Goal: Transaction & Acquisition: Purchase product/service

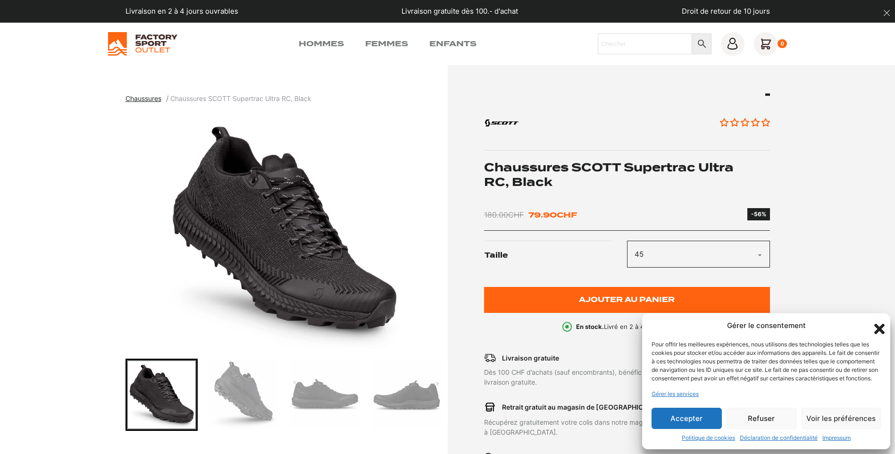
click at [688, 417] on button "Accepter" at bounding box center [686, 417] width 70 height 21
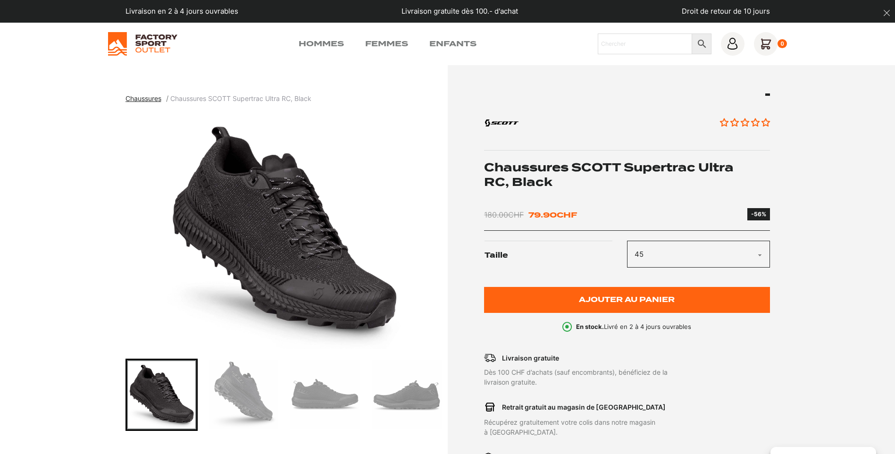
click at [758, 258] on select "Choisir une option 40 40.5 41 42 42.5 43 44 44.5 45 45.5 46 47" at bounding box center [698, 254] width 143 height 27
click at [627, 241] on select "Choisir une option 40 40.5 41 42 42.5 43 44 44.5 45 45.5 46 47" at bounding box center [698, 254] width 143 height 27
click at [816, 285] on section "Chaussures Chaussures SCOTT Supertrac Ultra RC, Black Aucun avis" at bounding box center [447, 324] width 895 height 518
click at [756, 253] on select "Choisir une option 40 40.5 41 42 42.5 43 44 44.5 45 45.5 46 47" at bounding box center [698, 254] width 143 height 27
click at [627, 241] on select "Choisir une option 40 40.5 41 42 42.5 43 44 44.5 45 45.5 46 47" at bounding box center [698, 254] width 143 height 27
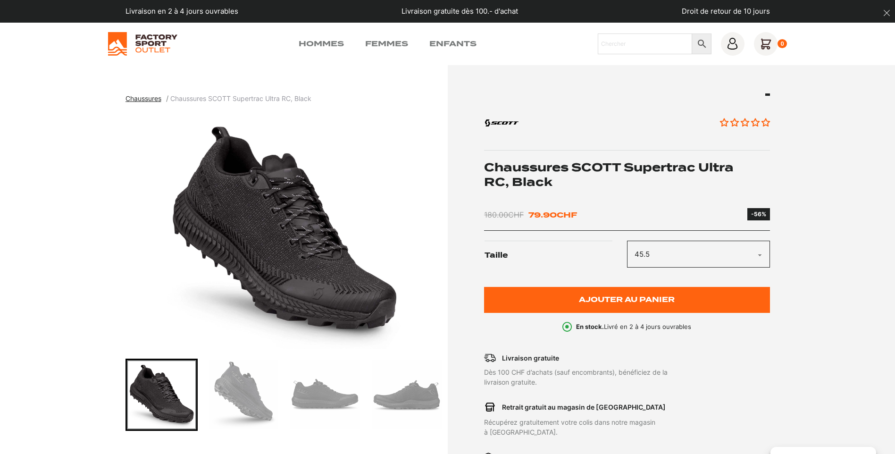
click at [782, 345] on section "Chaussures Chaussures SCOTT Supertrac Ultra RC, Black Aucun avis" at bounding box center [447, 324] width 895 height 518
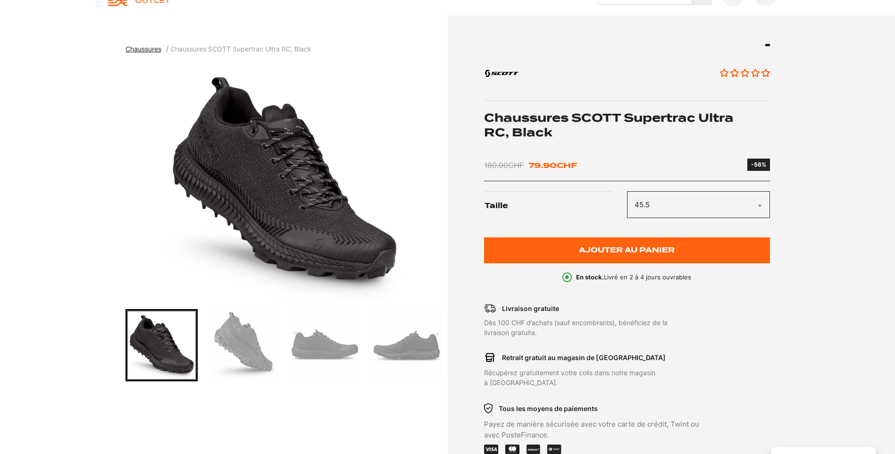
scroll to position [47, 0]
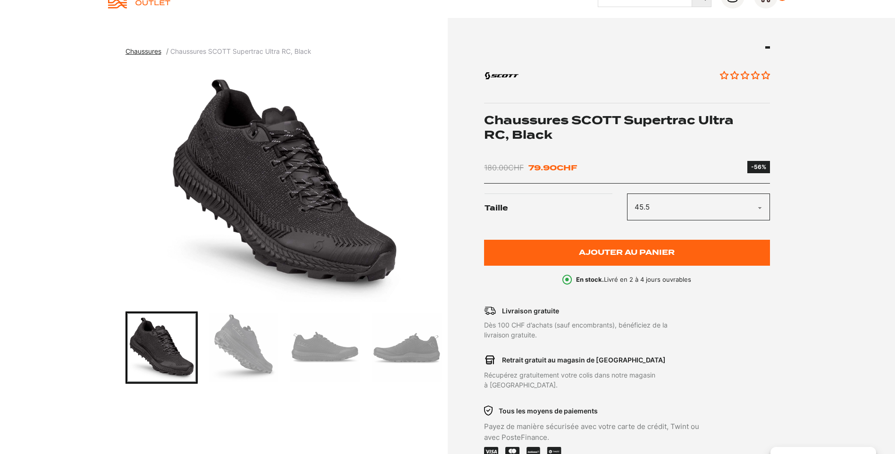
click at [760, 206] on select "Choisir une option 40 40.5 41 42 42.5 43 44 44.5 45 45.5 46 47" at bounding box center [698, 206] width 143 height 27
select select "45"
click at [627, 193] on select "Choisir une option 40 40.5 41 42 42.5 43 44 44.5 45 45.5 46 47" at bounding box center [698, 206] width 143 height 27
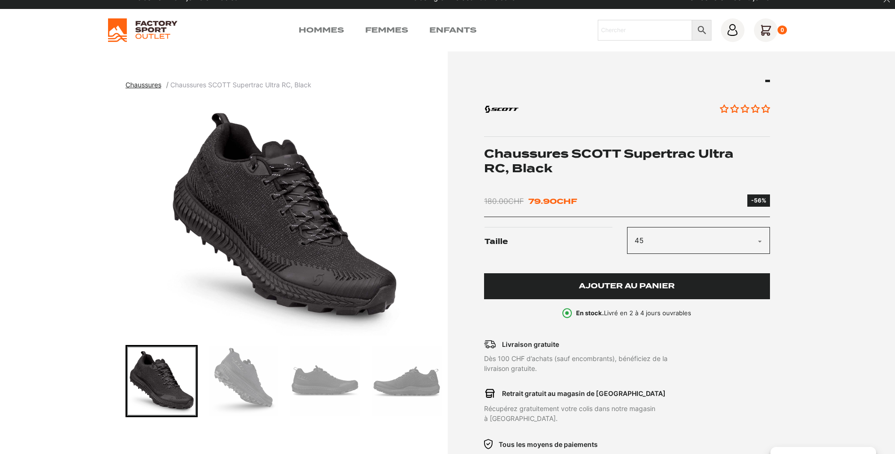
scroll to position [0, 0]
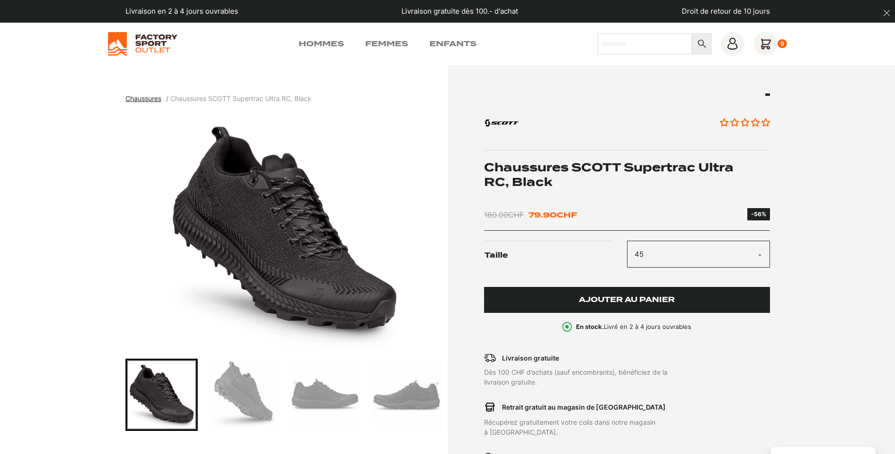
click at [629, 301] on span "Ajouter au panier" at bounding box center [627, 300] width 96 height 8
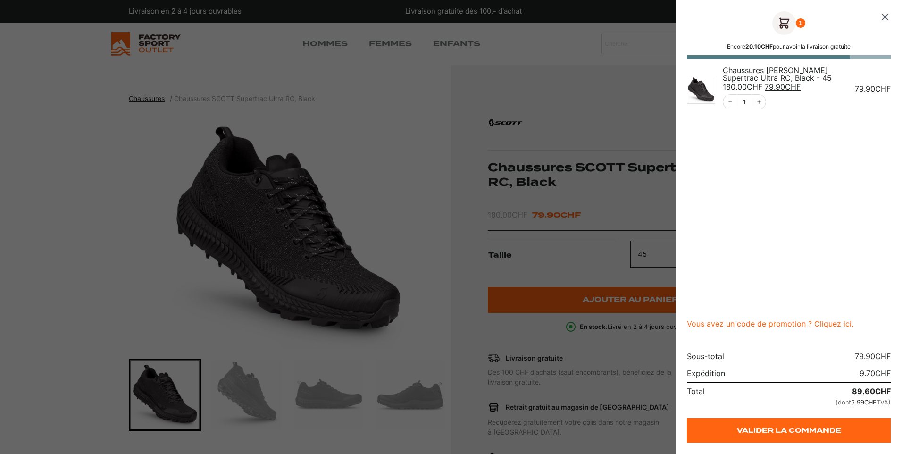
click at [883, 16] on icon "Fermer le panier" at bounding box center [885, 17] width 6 height 6
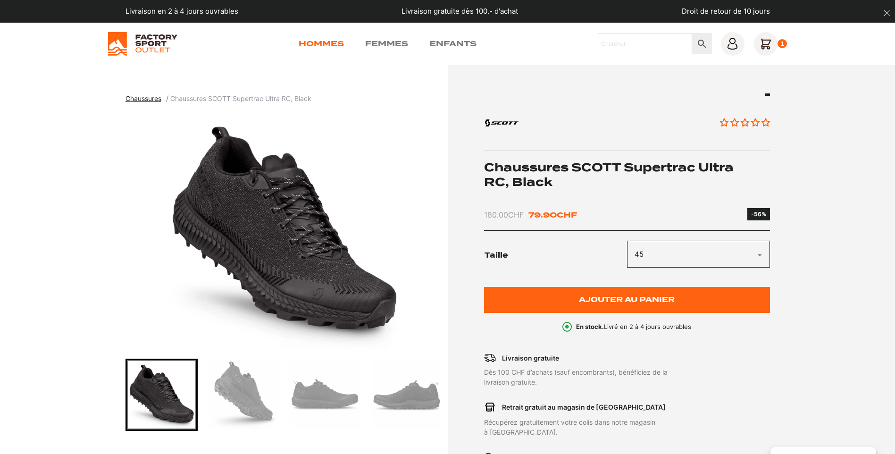
click at [322, 42] on link "Hommes" at bounding box center [321, 43] width 45 height 11
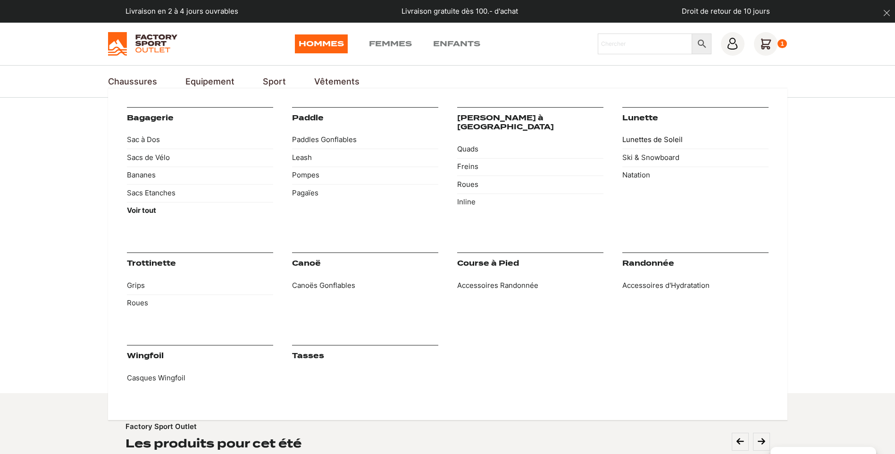
click at [648, 136] on link "Lunettes de Soleil" at bounding box center [695, 140] width 146 height 18
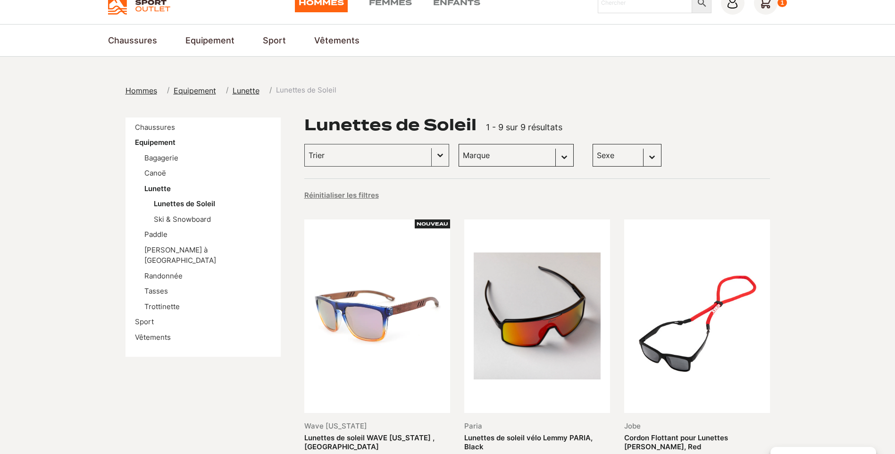
scroll to position [94, 0]
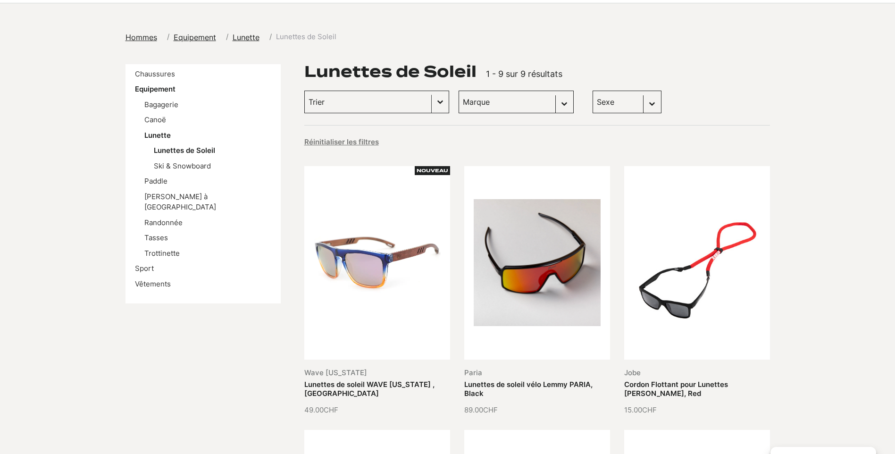
click at [432, 100] on button "Basculer la liste" at bounding box center [440, 102] width 17 height 22
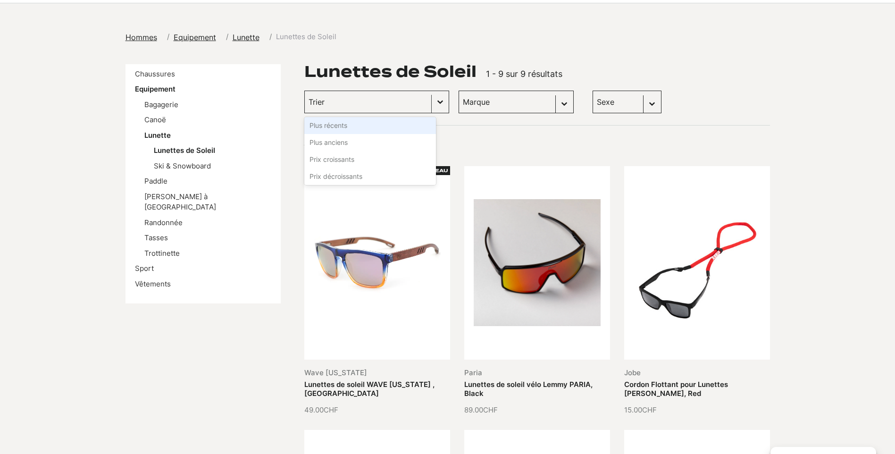
click at [432, 100] on button "Basculer la liste" at bounding box center [440, 102] width 17 height 22
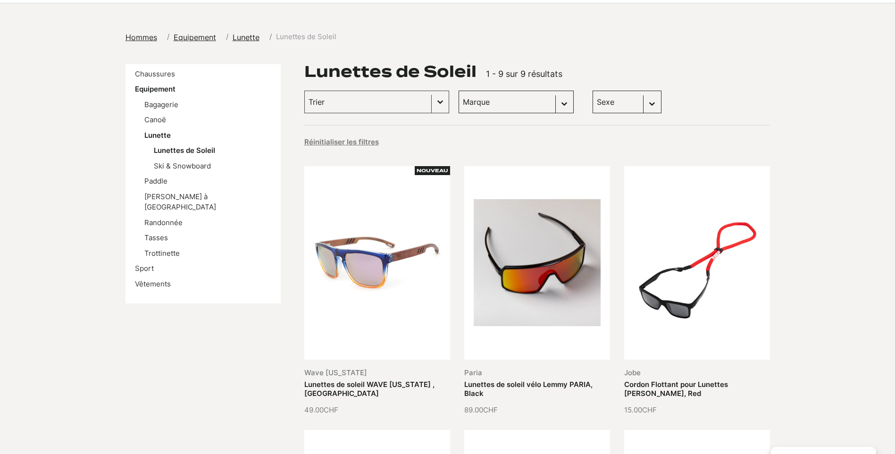
click at [550, 103] on select "Marque Jobe (3) Panda optics (2) Paria (1) Scott (1) The Front Porch Label (1) …" at bounding box center [515, 102] width 115 height 23
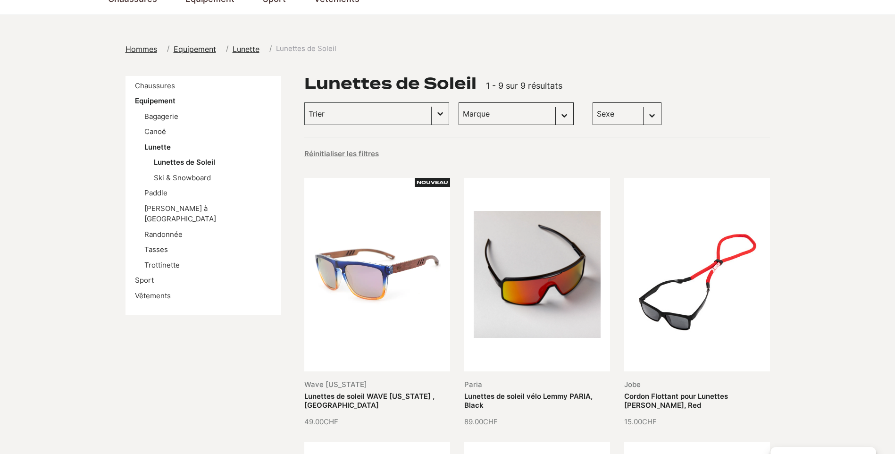
scroll to position [0, 0]
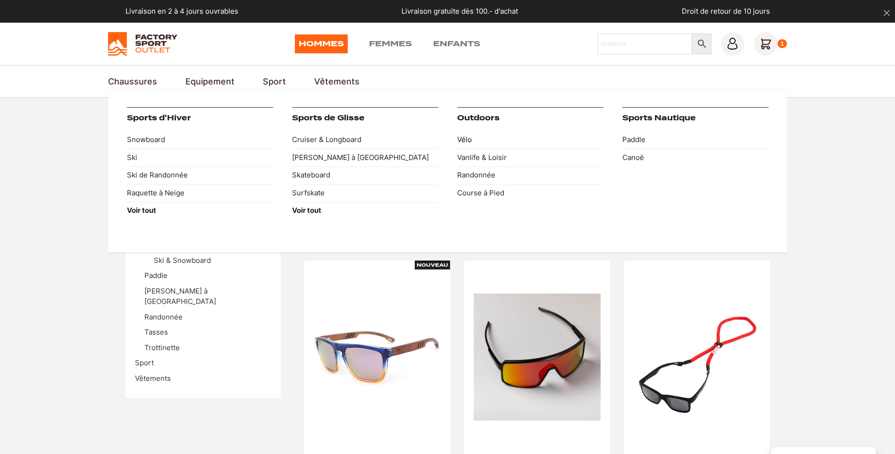
click at [464, 141] on link "Vélo" at bounding box center [530, 140] width 146 height 18
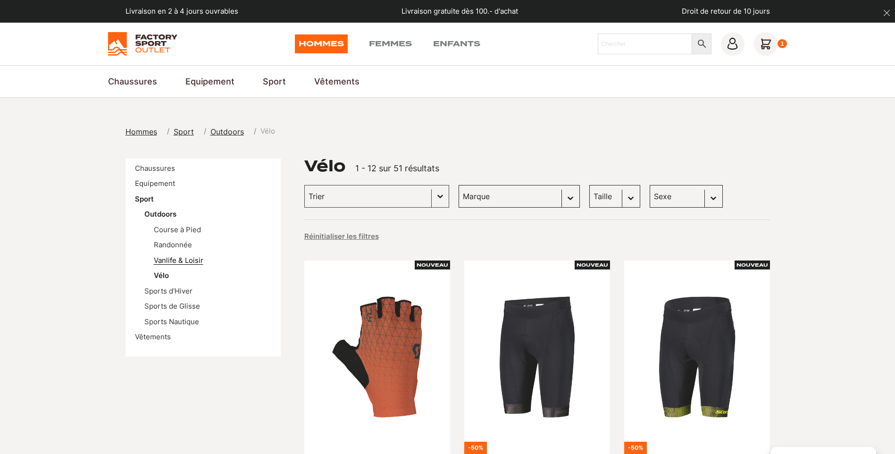
click at [174, 257] on link "Vanlife & Loisir" at bounding box center [179, 260] width 50 height 9
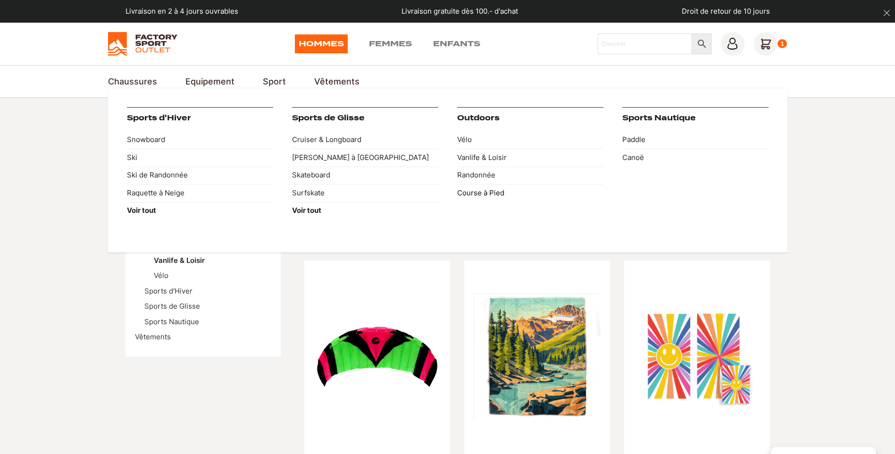
click at [495, 194] on link "Course à Pied" at bounding box center [530, 193] width 146 height 18
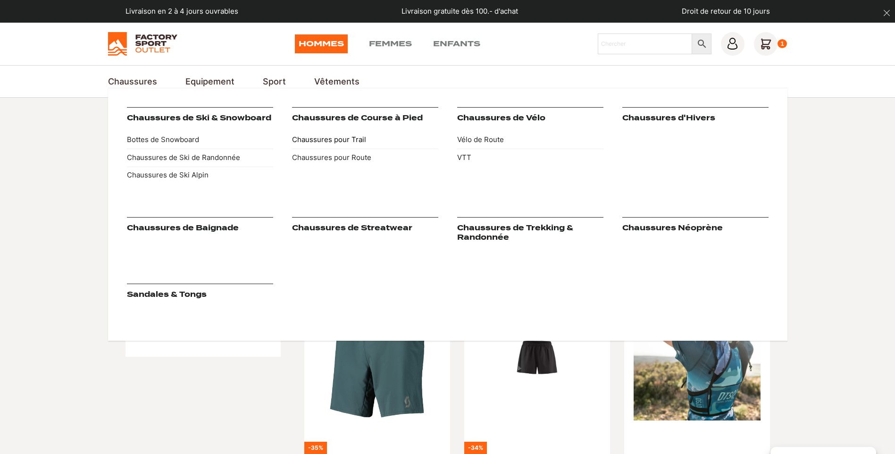
click at [344, 141] on link "Chaussures pour Trail" at bounding box center [365, 140] width 146 height 18
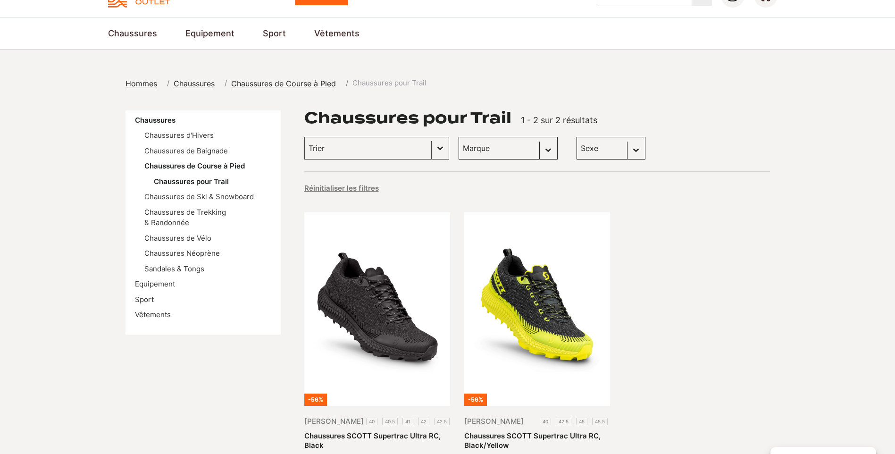
scroll to position [47, 0]
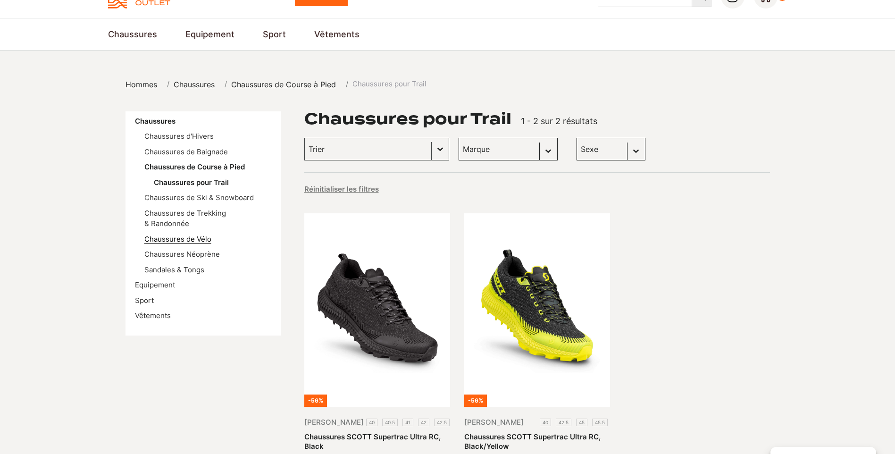
click at [200, 234] on link "Chaussures de Vélo" at bounding box center [177, 238] width 67 height 9
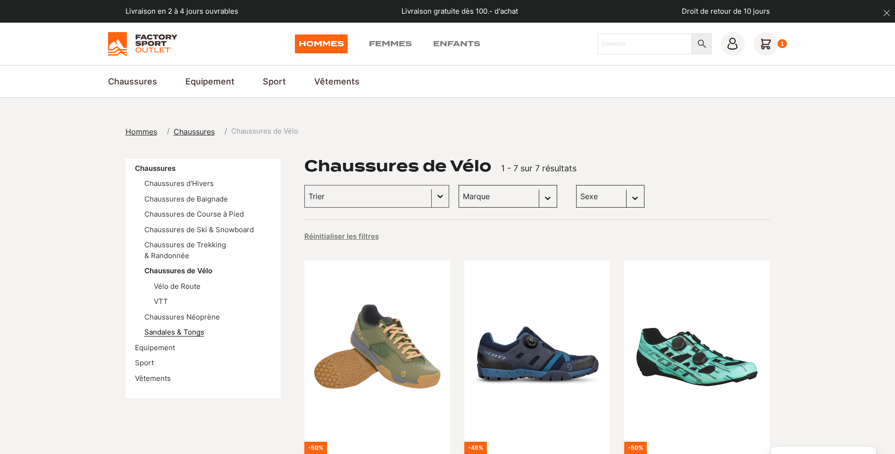
click at [190, 327] on link "Sandales & Tongs" at bounding box center [174, 331] width 60 height 9
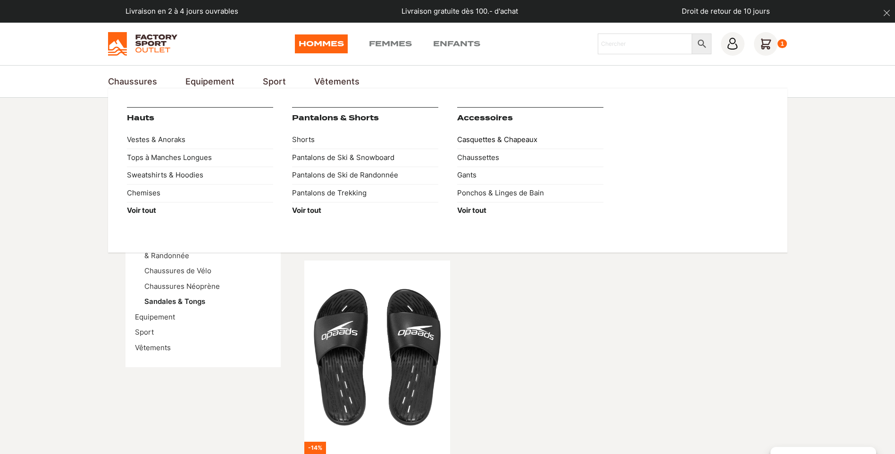
click at [501, 145] on link "Casquettes & Chapeaux" at bounding box center [530, 140] width 146 height 18
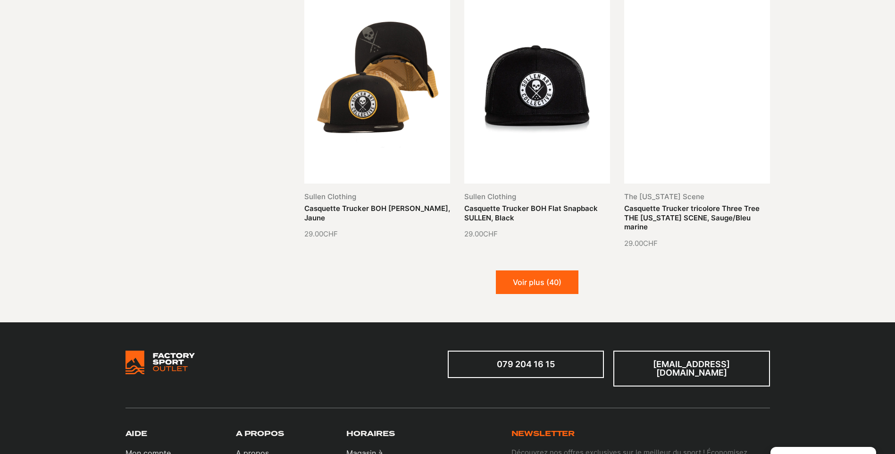
scroll to position [1085, 0]
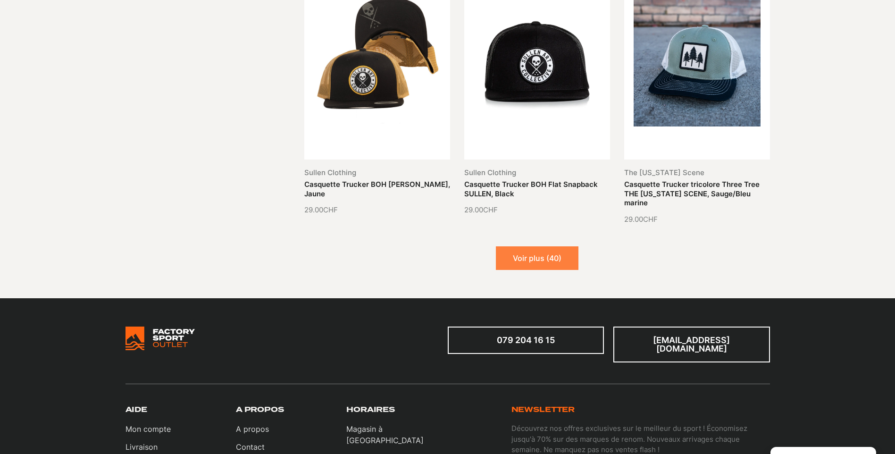
click at [538, 264] on button "Voir plus (40)" at bounding box center [537, 258] width 83 height 24
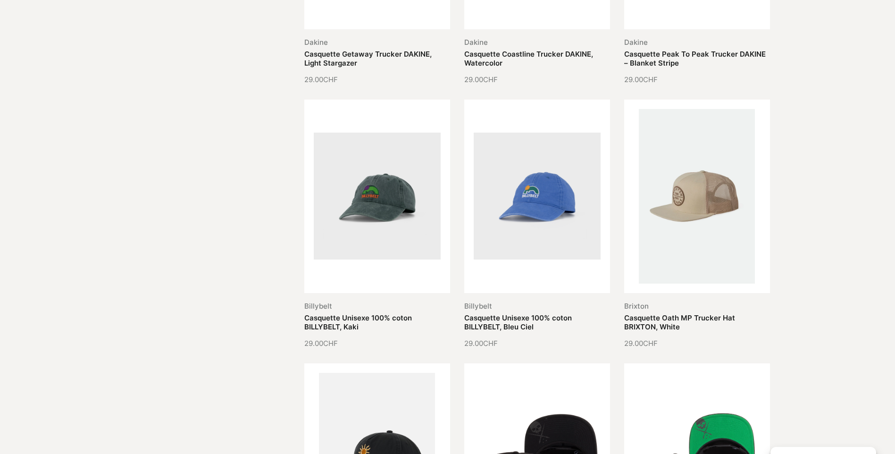
scroll to position [0, 0]
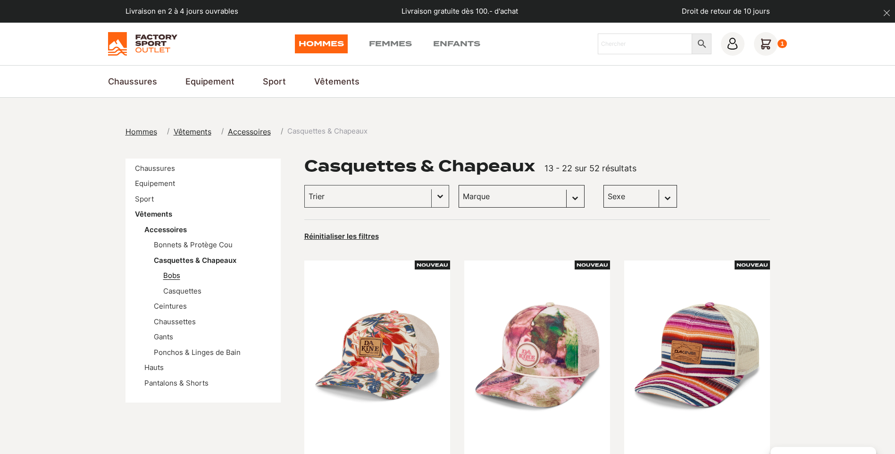
click at [172, 275] on link "Bobs" at bounding box center [171, 275] width 17 height 9
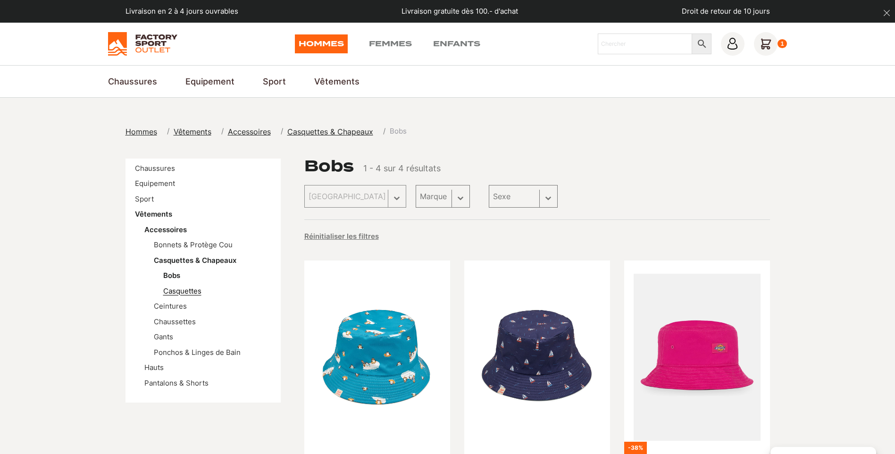
click at [173, 291] on link "Casquettes" at bounding box center [182, 290] width 38 height 9
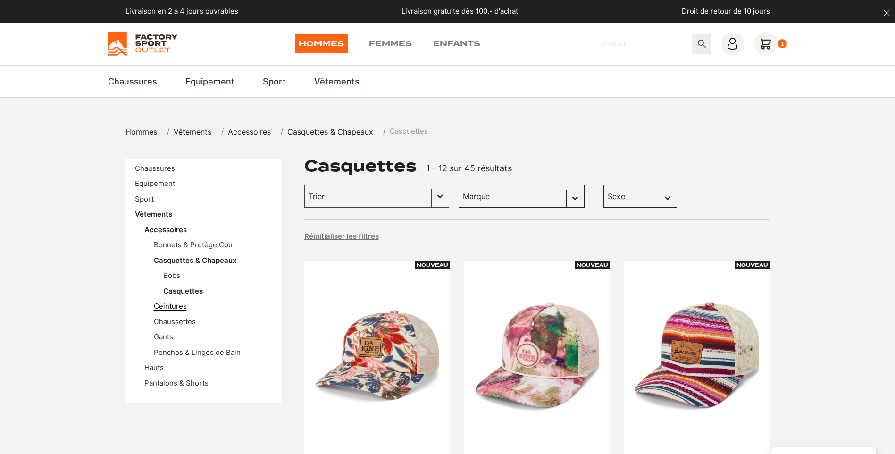
click at [177, 302] on link "Ceintures" at bounding box center [170, 305] width 33 height 9
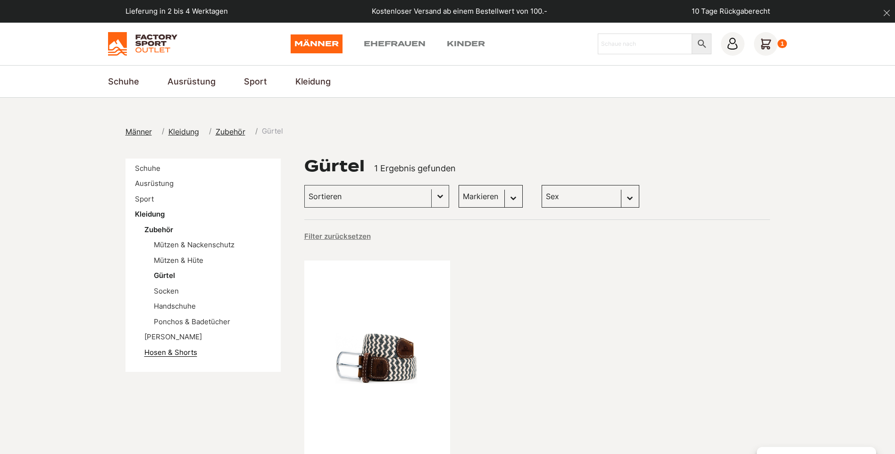
click at [158, 349] on link "Hosen & Shorts" at bounding box center [170, 352] width 53 height 9
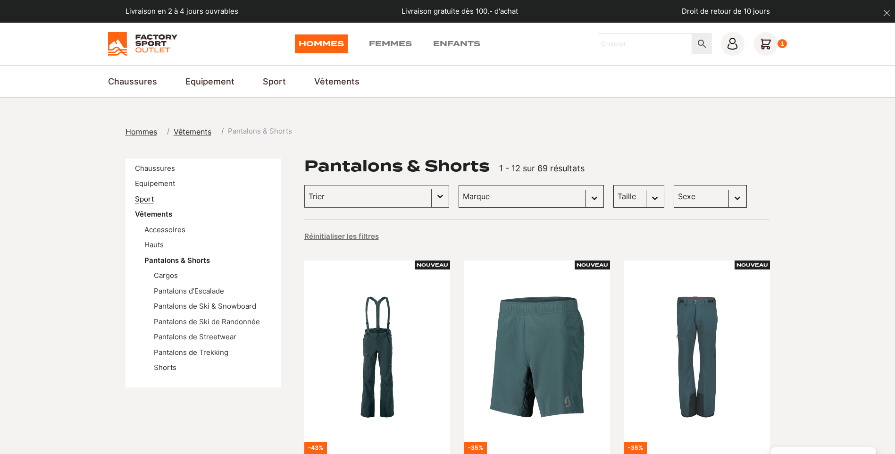
click at [145, 199] on link "Sport" at bounding box center [144, 198] width 19 height 9
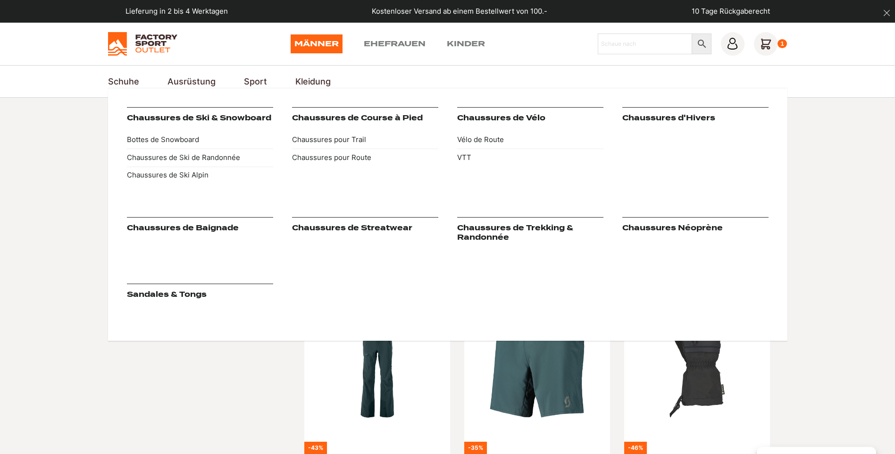
click at [671, 227] on link "Chaussures Néoprène" at bounding box center [672, 228] width 100 height 8
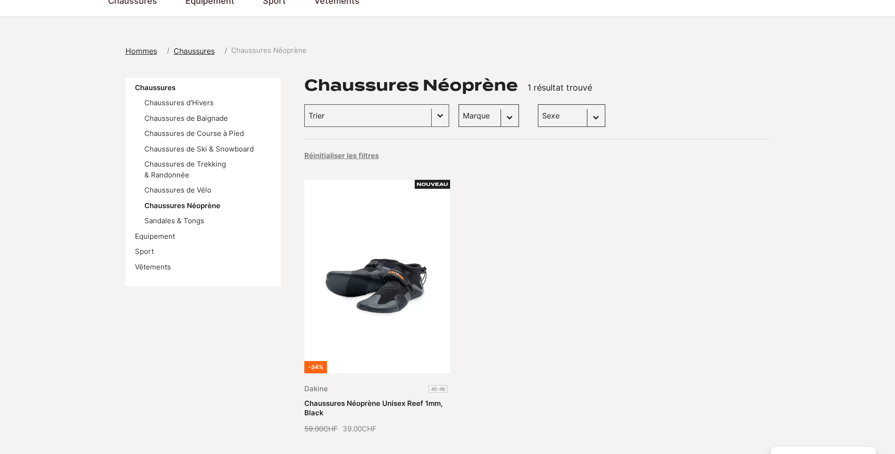
scroll to position [94, 0]
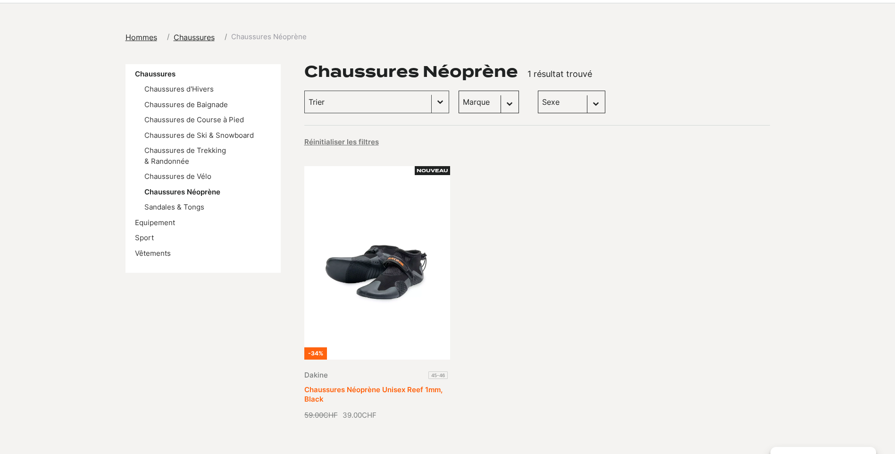
click at [393, 385] on link "Chaussures Néoprène Unisex Reef 1mm, Black" at bounding box center [373, 394] width 138 height 18
click at [139, 35] on span "Hommes" at bounding box center [141, 37] width 32 height 9
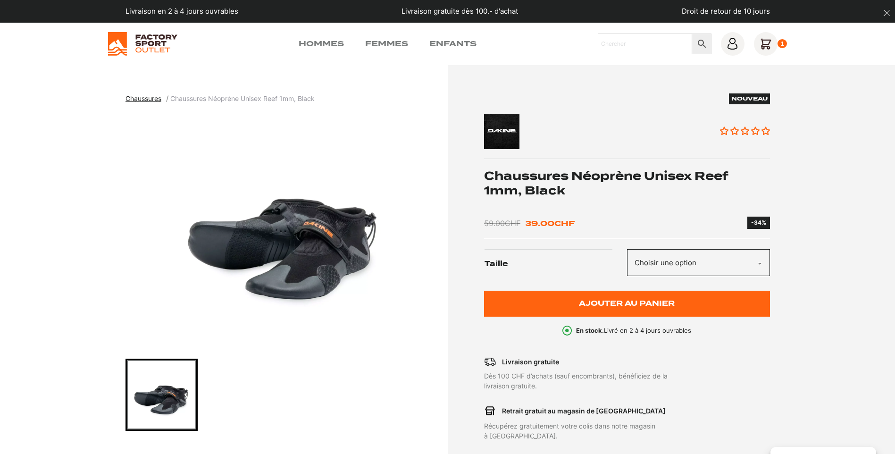
click at [754, 263] on select "Choisir une option 45-46" at bounding box center [698, 262] width 143 height 27
select select "45-46"
click at [627, 249] on select "Choisir une option 45-46" at bounding box center [698, 262] width 143 height 27
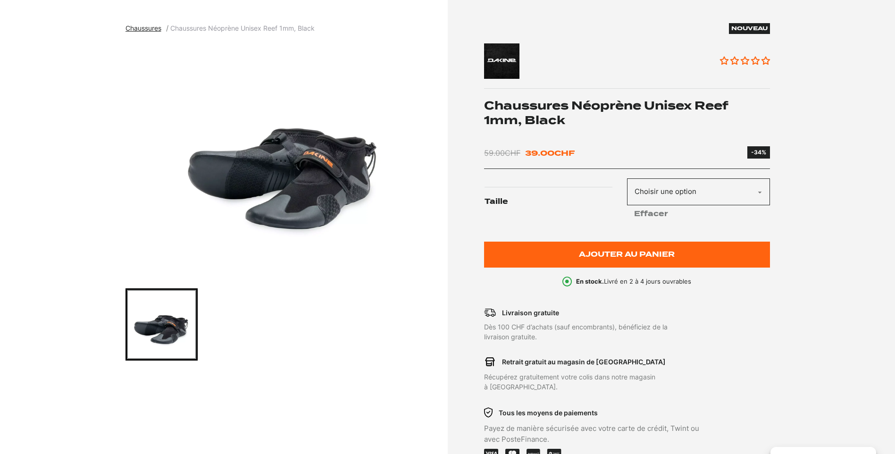
scroll to position [47, 0]
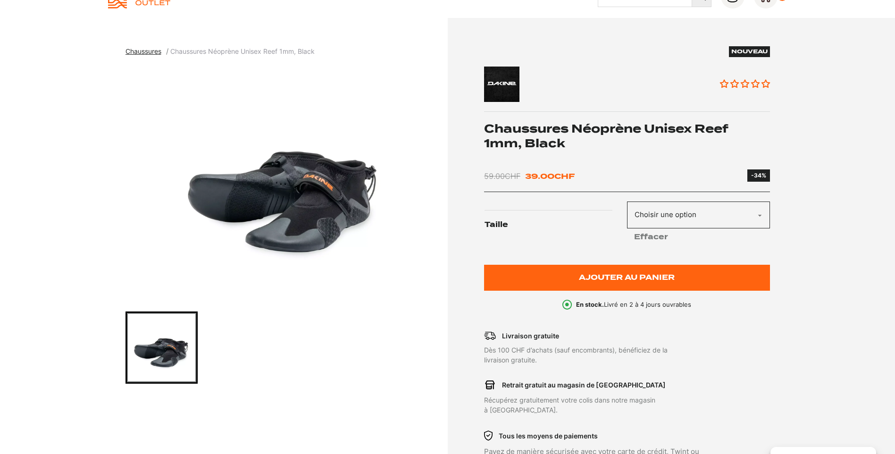
click at [325, 188] on img "1 of 1" at bounding box center [283, 184] width 317 height 236
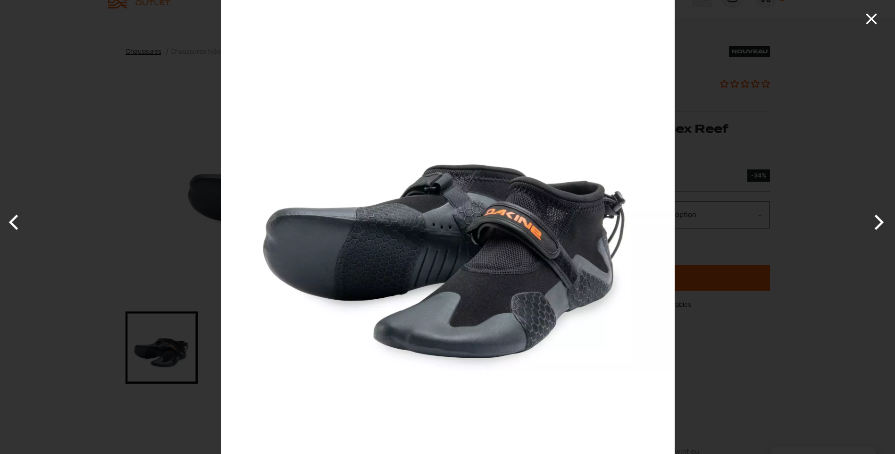
click at [872, 17] on icon "Close" at bounding box center [870, 18] width 11 height 11
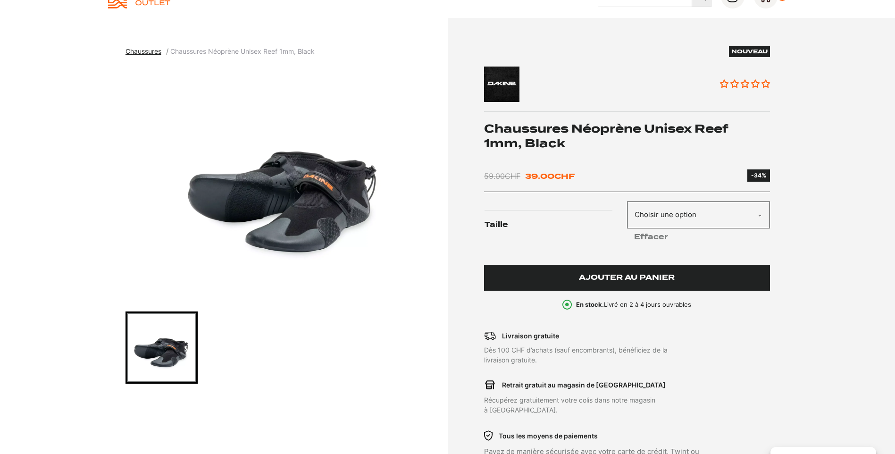
click at [684, 277] on button "Ajouter au panier" at bounding box center [627, 278] width 286 height 26
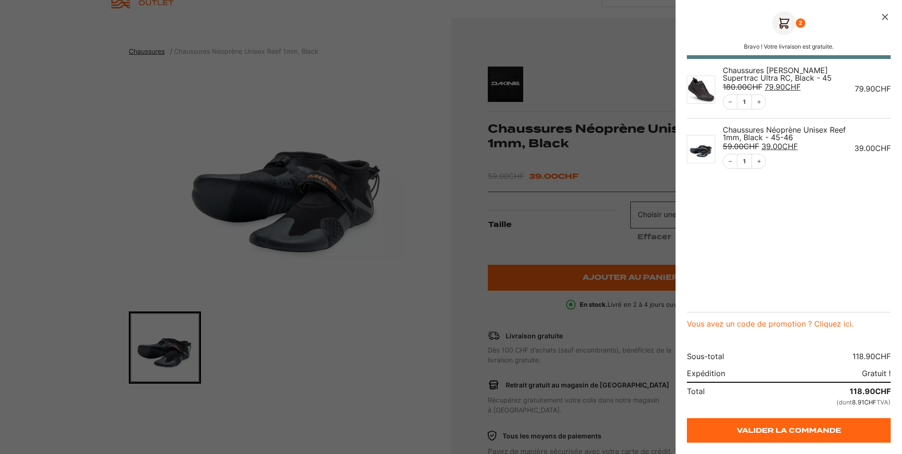
click at [881, 16] on icon "Fermer le panier" at bounding box center [884, 16] width 11 height 11
